Goal: Task Accomplishment & Management: Manage account settings

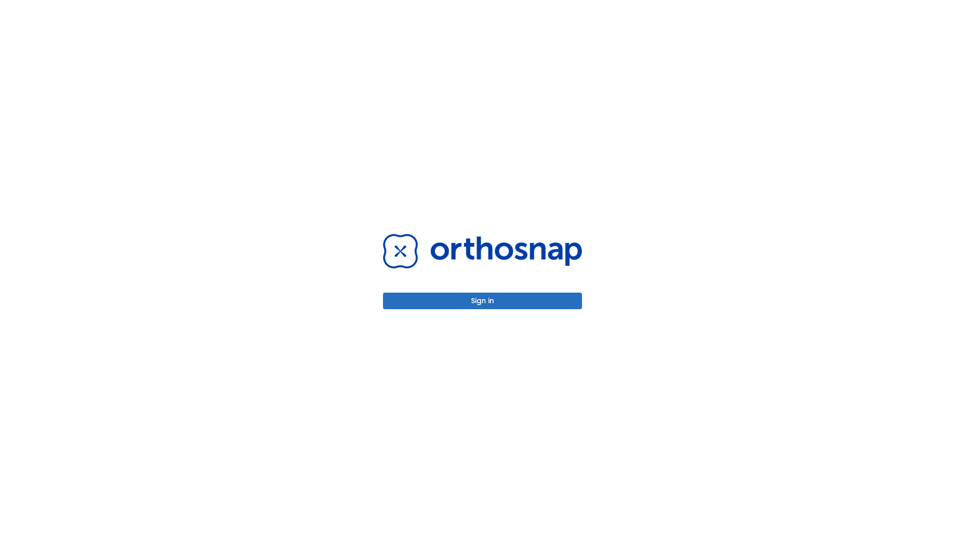
click at [482, 300] on button "Sign in" at bounding box center [482, 300] width 199 height 17
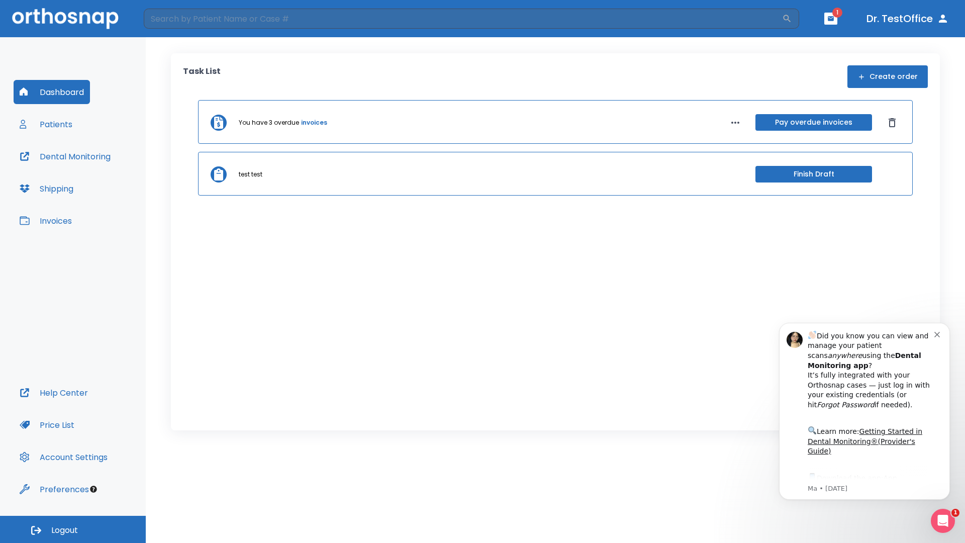
click at [73, 529] on span "Logout" at bounding box center [64, 530] width 27 height 11
